Goal: Information Seeking & Learning: Learn about a topic

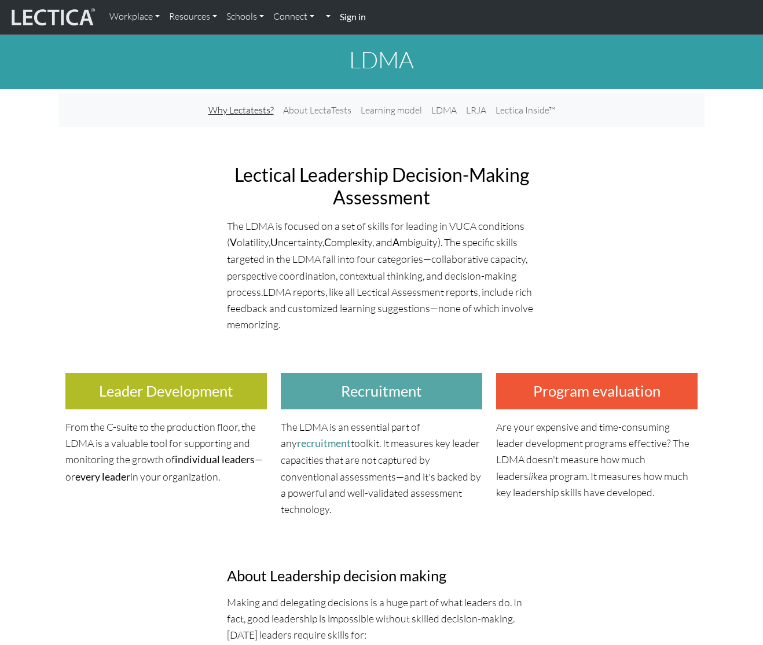
click at [262, 107] on link "Why Lectatests?" at bounding box center [241, 110] width 75 height 24
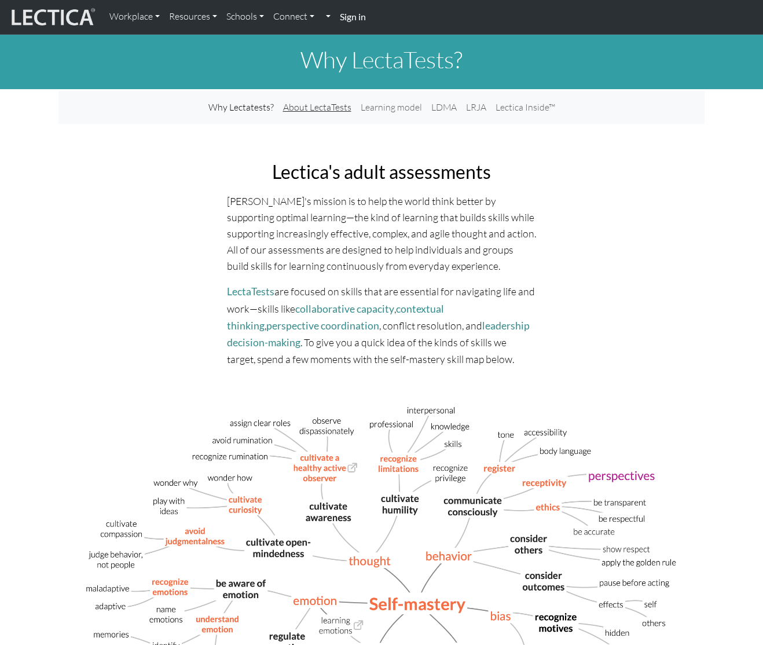
click at [314, 106] on link "About LectaTests" at bounding box center [317, 107] width 78 height 24
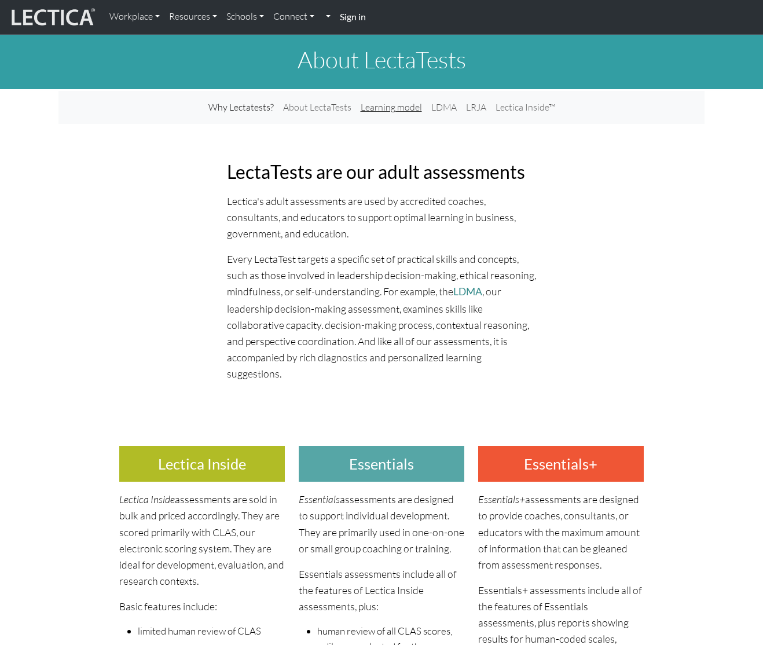
click at [388, 104] on link "Learning model" at bounding box center [391, 107] width 71 height 24
click at [441, 105] on link "LDMA" at bounding box center [443, 107] width 35 height 24
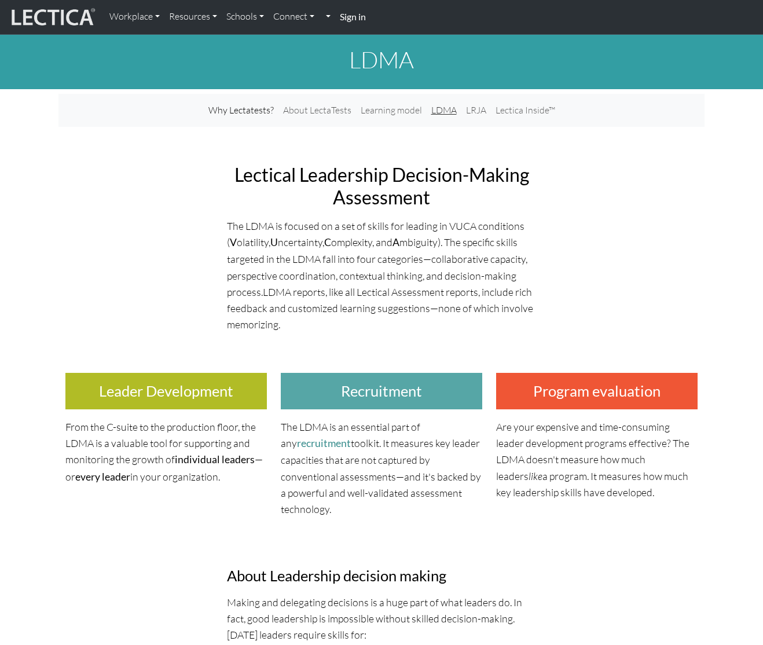
click at [441, 109] on link "LDMA" at bounding box center [443, 110] width 35 height 24
click at [479, 107] on link "LRJA" at bounding box center [476, 110] width 30 height 24
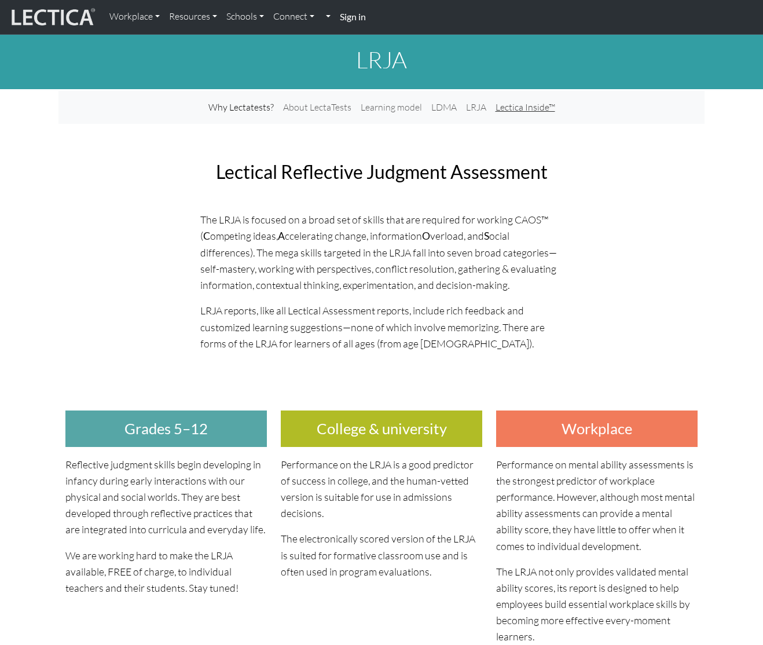
click at [513, 105] on link "Lectica Inside™" at bounding box center [525, 107] width 69 height 24
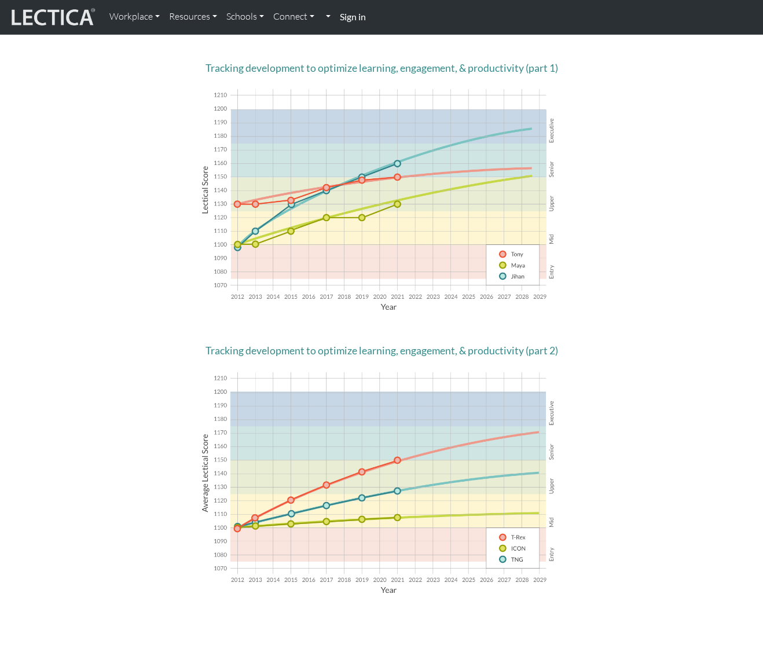
scroll to position [521, 0]
